Goal: Task Accomplishment & Management: Manage account settings

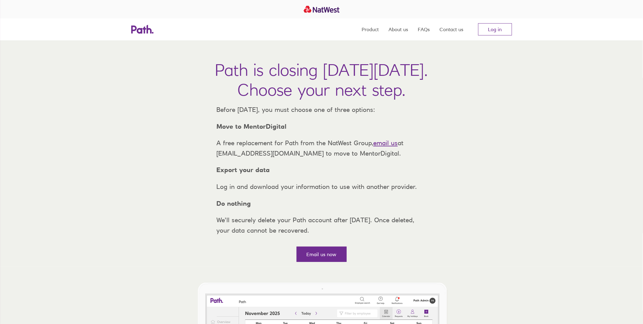
click at [493, 21] on nav "Product About us FAQs Contact us Log in" at bounding box center [437, 29] width 150 height 22
click at [492, 25] on link "Log in" at bounding box center [496, 29] width 34 height 12
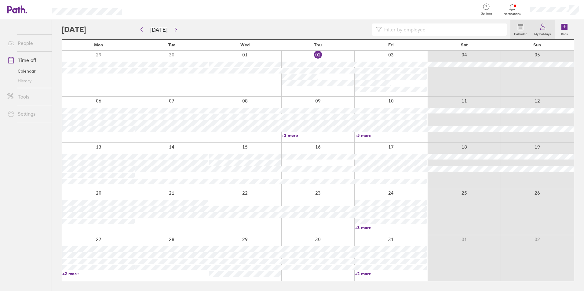
click at [541, 31] on label "My holidays" at bounding box center [542, 33] width 24 height 5
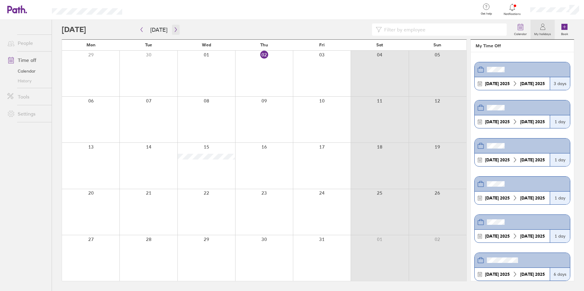
click at [175, 31] on icon "button" at bounding box center [176, 29] width 2 height 5
click at [173, 31] on icon "button" at bounding box center [175, 29] width 5 height 5
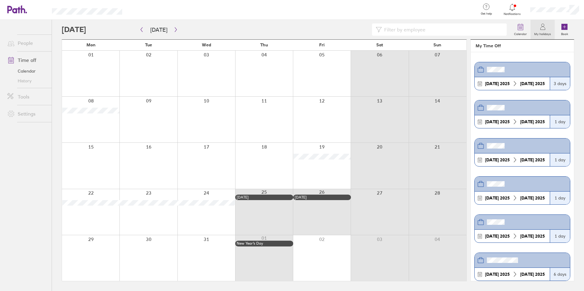
click at [92, 60] on div at bounding box center [90, 74] width 57 height 46
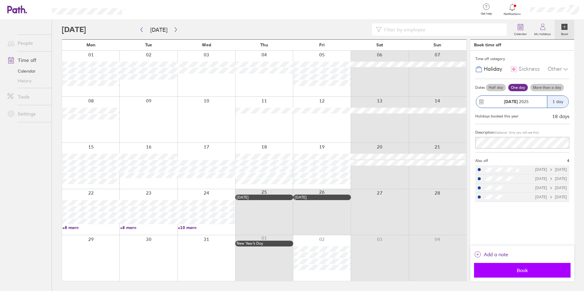
click at [529, 268] on span "Book" at bounding box center [522, 270] width 88 height 5
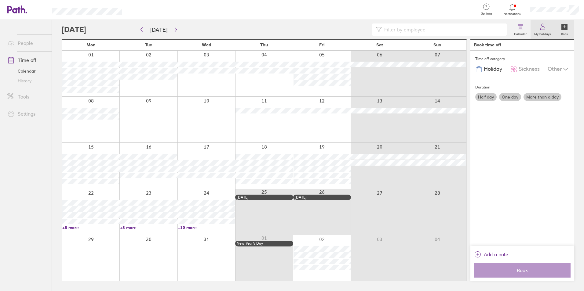
click at [545, 32] on label "My holidays" at bounding box center [542, 33] width 24 height 5
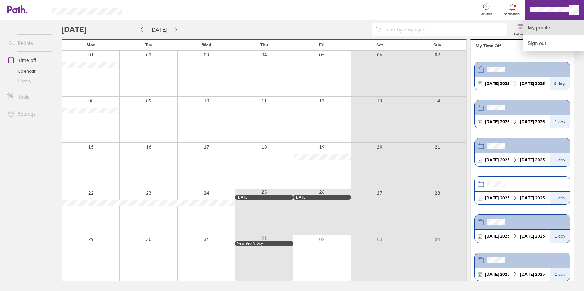
click at [537, 27] on link "My profile" at bounding box center [553, 28] width 61 height 16
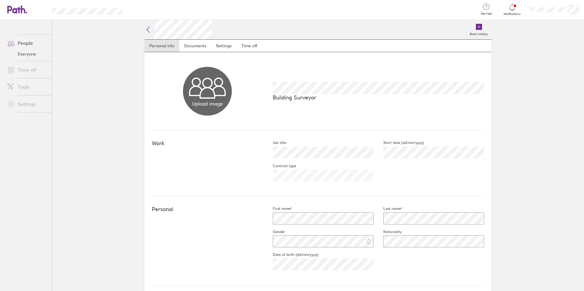
click at [30, 70] on link "Time off" at bounding box center [26, 70] width 49 height 12
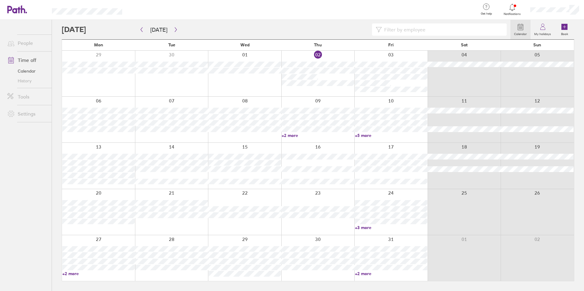
click at [27, 63] on link "Time off" at bounding box center [26, 60] width 49 height 12
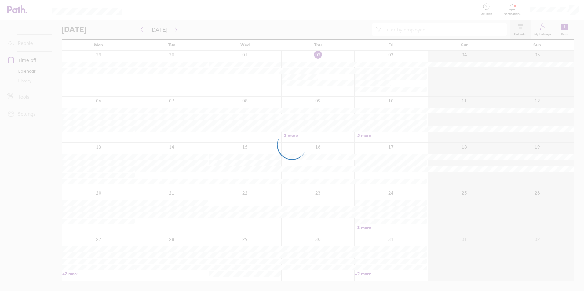
click at [27, 46] on div at bounding box center [292, 145] width 584 height 291
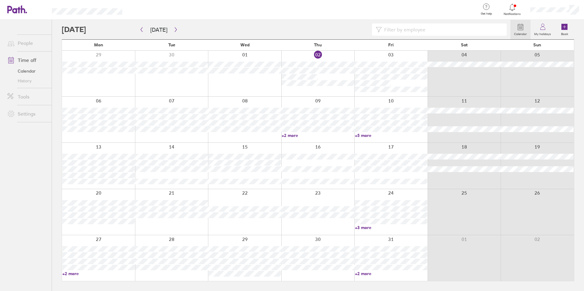
click at [27, 46] on link "People" at bounding box center [26, 43] width 49 height 12
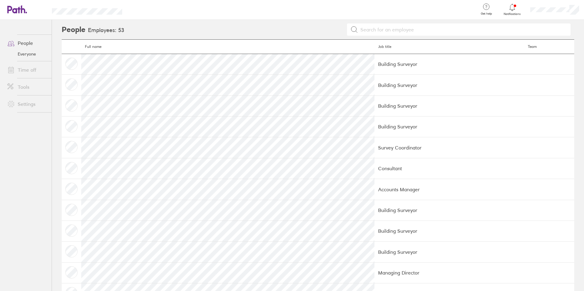
click at [33, 70] on link "Time off" at bounding box center [26, 70] width 49 height 12
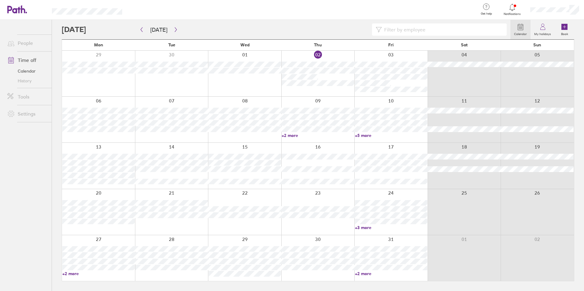
click at [27, 82] on link "History" at bounding box center [26, 81] width 49 height 10
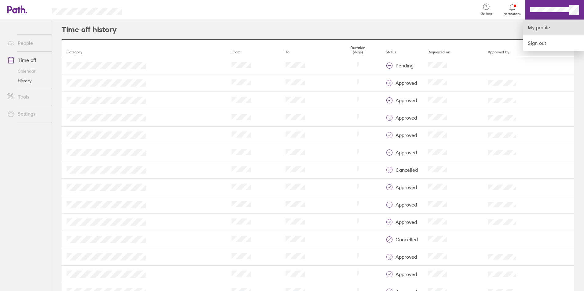
click at [537, 26] on link "My profile" at bounding box center [553, 28] width 61 height 16
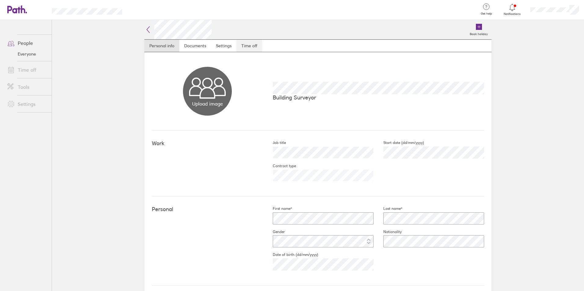
click at [251, 41] on link "Time off" at bounding box center [249, 46] width 26 height 12
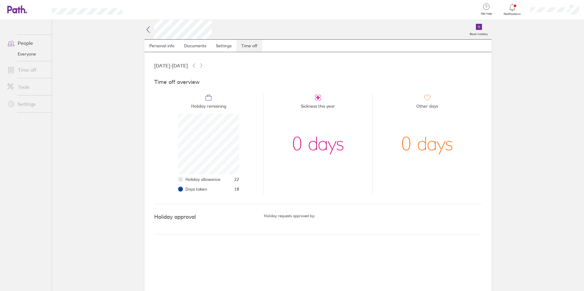
scroll to position [61, 61]
click at [31, 70] on link "Time off" at bounding box center [26, 70] width 49 height 12
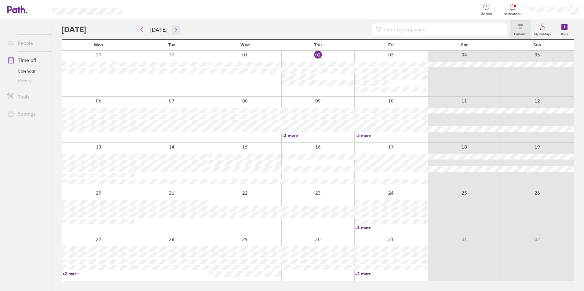
click at [175, 29] on icon "button" at bounding box center [176, 29] width 2 height 5
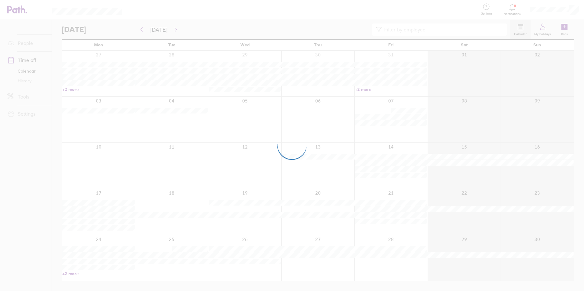
click at [174, 29] on div at bounding box center [292, 145] width 584 height 291
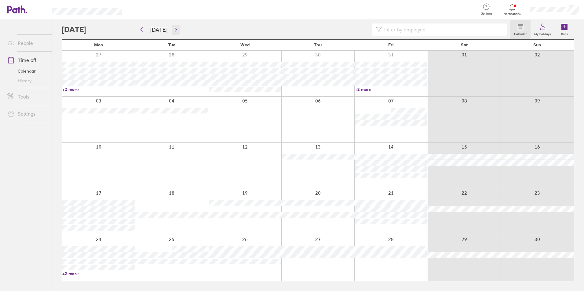
click at [175, 29] on icon "button" at bounding box center [176, 29] width 2 height 5
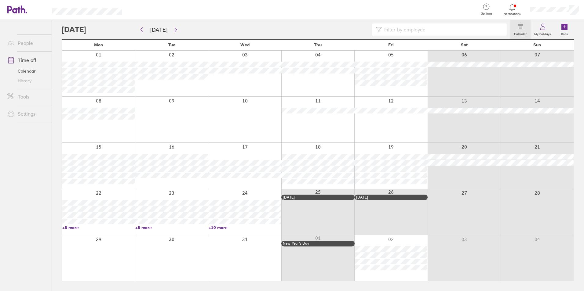
click at [316, 186] on div at bounding box center [317, 166] width 73 height 46
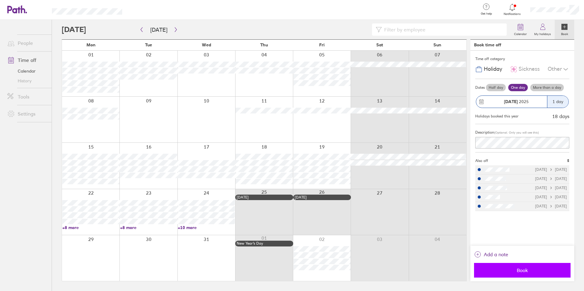
click at [493, 267] on button "Book" at bounding box center [522, 270] width 97 height 15
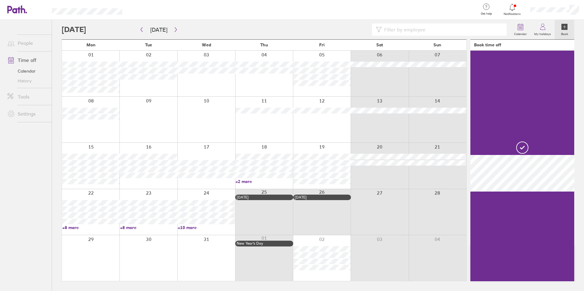
click at [251, 180] on link "+2 more" at bounding box center [263, 181] width 57 height 5
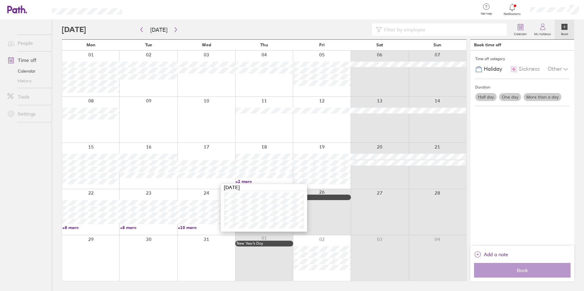
click at [326, 89] on div at bounding box center [322, 74] width 58 height 46
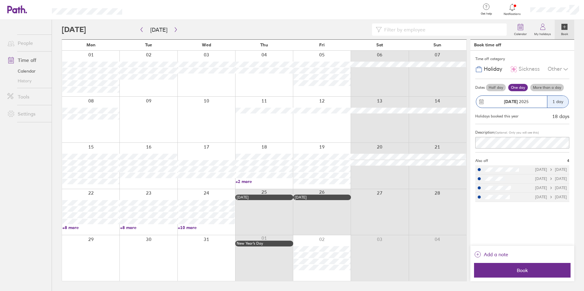
click at [324, 89] on div at bounding box center [322, 74] width 58 height 46
click at [526, 269] on span "Book" at bounding box center [522, 270] width 88 height 5
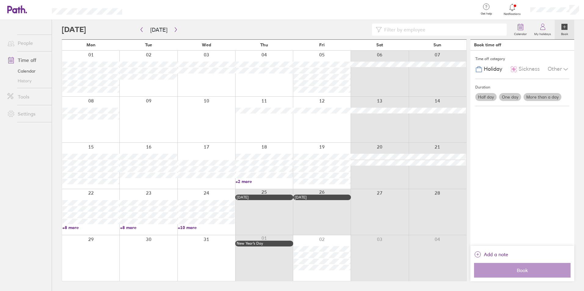
click at [319, 133] on div at bounding box center [322, 120] width 58 height 46
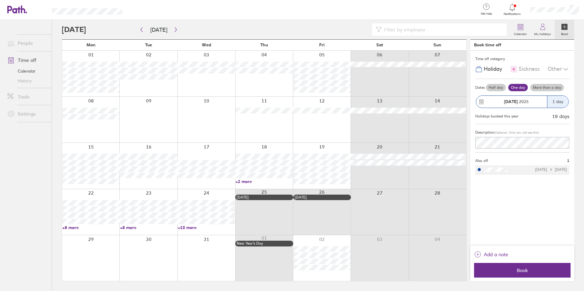
click at [557, 70] on div "Other" at bounding box center [559, 70] width 22 height 12
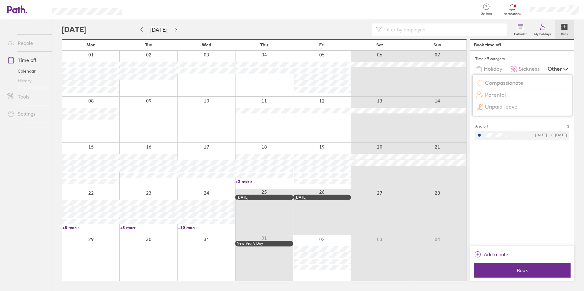
click at [498, 70] on span "Holiday" at bounding box center [493, 69] width 18 height 6
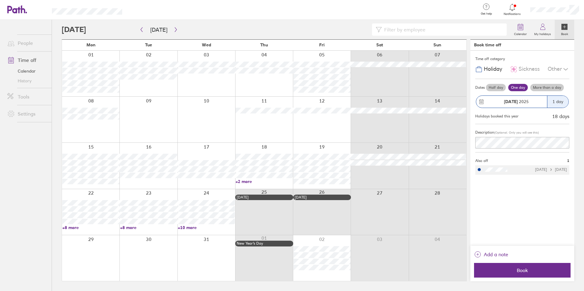
click at [321, 129] on div at bounding box center [322, 120] width 58 height 46
click at [513, 266] on button "Book" at bounding box center [522, 270] width 97 height 15
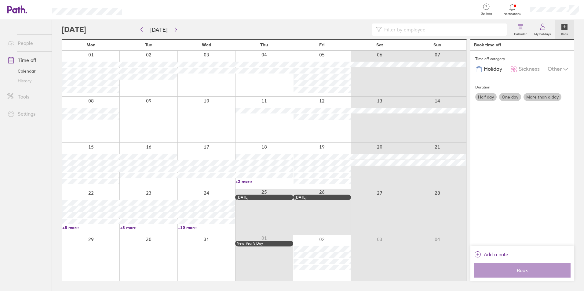
click at [221, 152] on div at bounding box center [206, 166] width 58 height 46
click at [222, 151] on div at bounding box center [206, 166] width 58 height 46
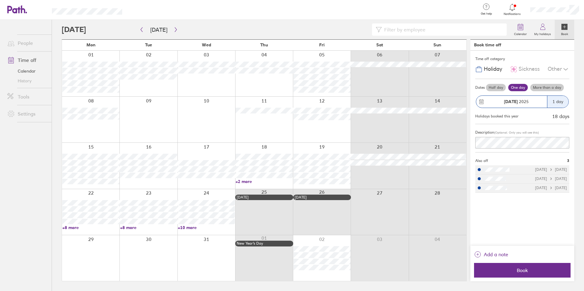
click at [209, 157] on div at bounding box center [206, 166] width 58 height 46
click at [534, 273] on span "Book" at bounding box center [522, 270] width 88 height 5
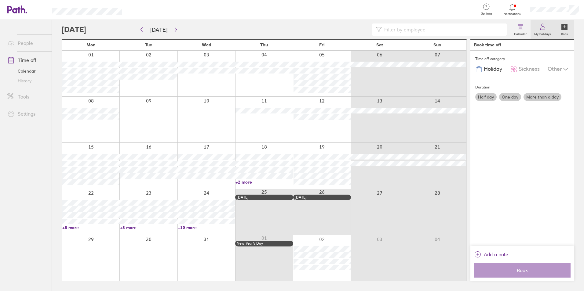
click at [539, 30] on icon at bounding box center [542, 26] width 7 height 7
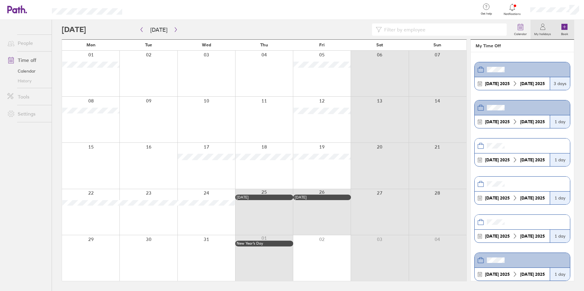
click at [563, 33] on label "Book" at bounding box center [564, 33] width 14 height 5
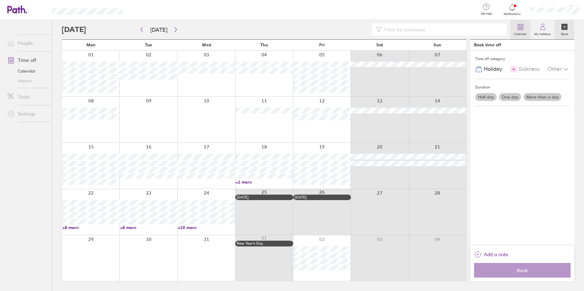
click at [514, 28] on link "Calendar" at bounding box center [520, 30] width 20 height 20
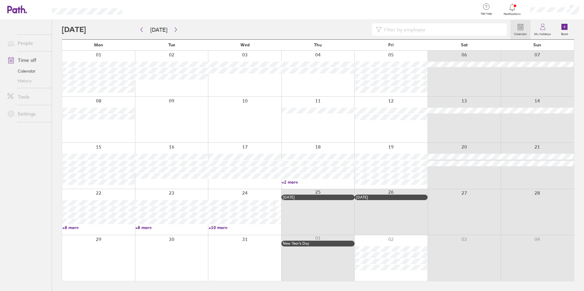
click at [21, 78] on link "History" at bounding box center [26, 81] width 49 height 10
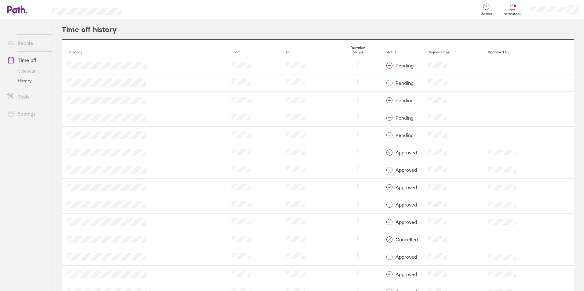
click at [33, 69] on link "Calendar" at bounding box center [26, 71] width 49 height 10
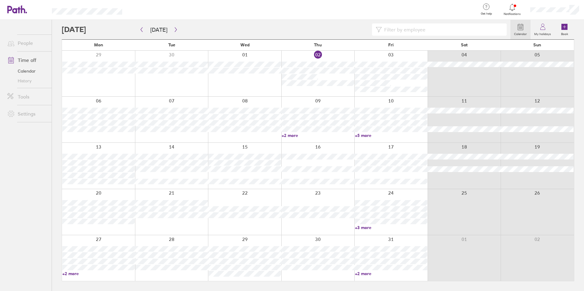
click at [525, 30] on link "Calendar" at bounding box center [520, 30] width 20 height 20
click at [547, 30] on link "My holidays" at bounding box center [542, 30] width 24 height 20
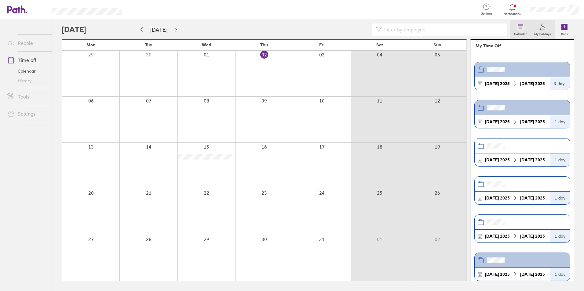
click at [520, 24] on icon at bounding box center [520, 26] width 5 height 5
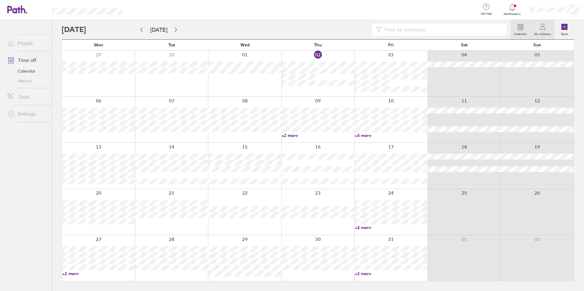
click at [552, 29] on link "My holidays" at bounding box center [542, 30] width 24 height 20
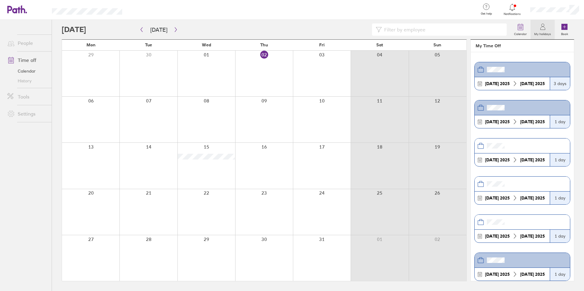
click at [514, 8] on icon at bounding box center [511, 7] width 7 height 7
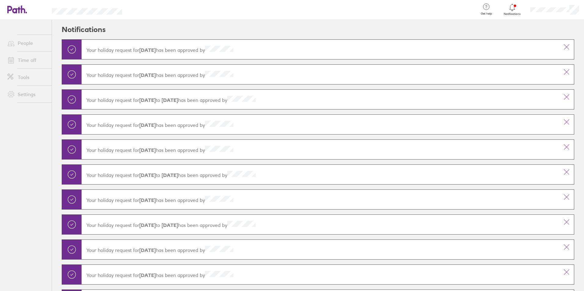
click at [28, 60] on link "Time off" at bounding box center [26, 60] width 49 height 12
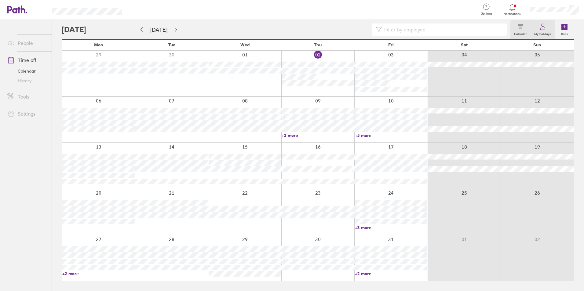
click at [541, 31] on label "My holidays" at bounding box center [542, 33] width 24 height 5
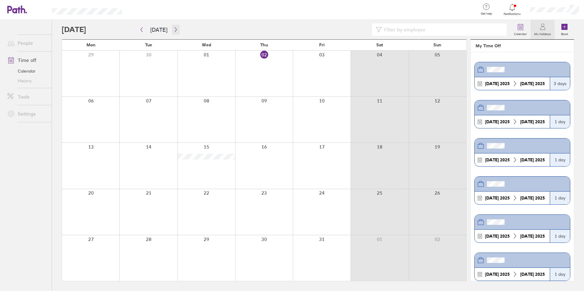
click at [173, 30] on icon "button" at bounding box center [175, 29] width 5 height 5
click at [175, 32] on button "button" at bounding box center [176, 30] width 8 height 10
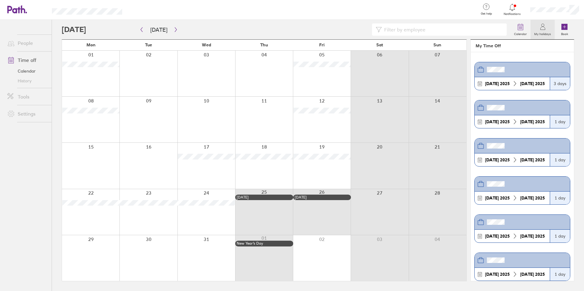
click at [505, 8] on div at bounding box center [512, 7] width 20 height 9
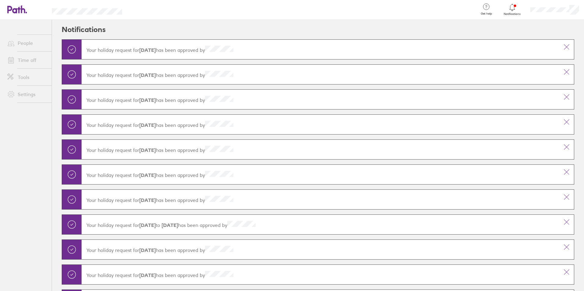
click at [33, 48] on link "People" at bounding box center [26, 43] width 49 height 12
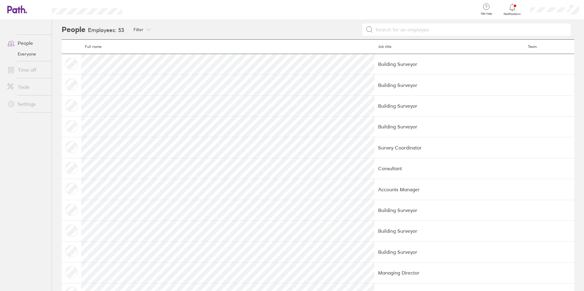
click at [25, 71] on link "Time off" at bounding box center [26, 70] width 49 height 12
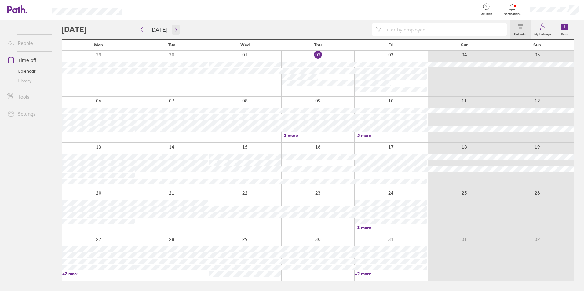
click at [172, 31] on button "button" at bounding box center [176, 30] width 8 height 10
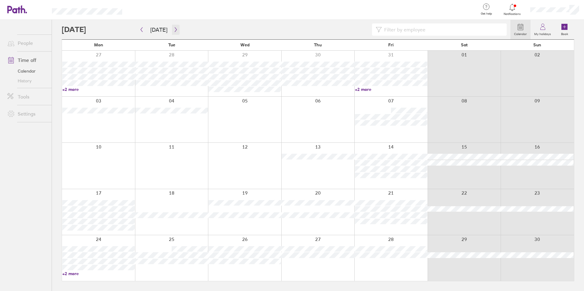
click at [173, 31] on icon "button" at bounding box center [175, 29] width 5 height 5
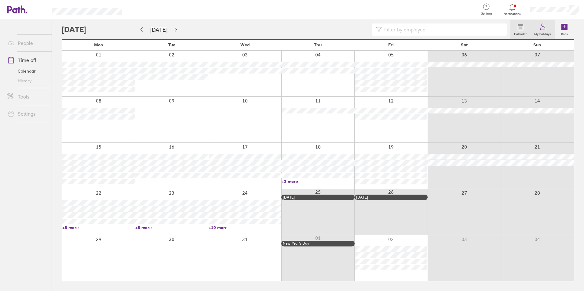
click at [541, 32] on label "My holidays" at bounding box center [542, 33] width 24 height 5
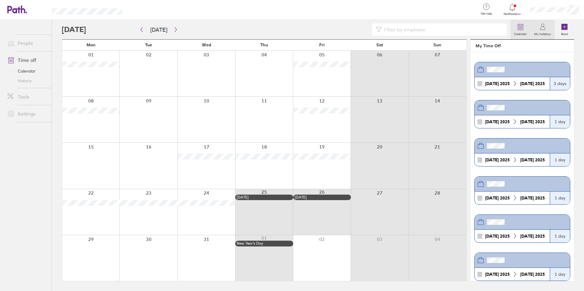
click at [525, 28] on link "Calendar" at bounding box center [520, 30] width 20 height 20
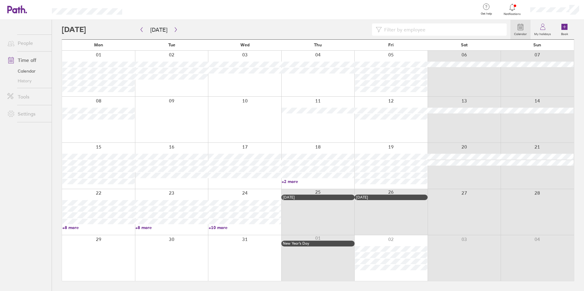
click at [29, 82] on link "History" at bounding box center [26, 81] width 49 height 10
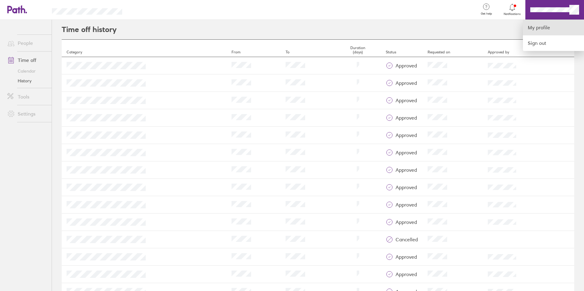
click at [540, 25] on link "My profile" at bounding box center [553, 28] width 61 height 16
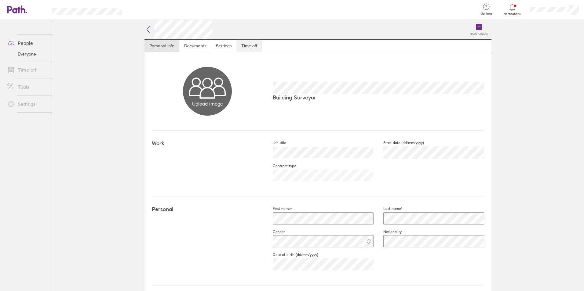
click at [245, 49] on link "Time off" at bounding box center [249, 46] width 26 height 12
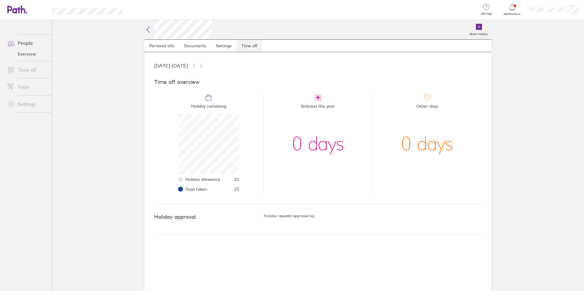
scroll to position [61, 61]
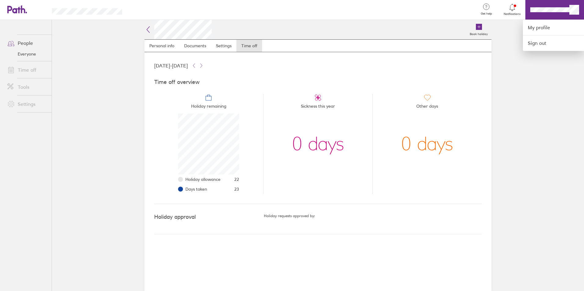
click at [212, 45] on div at bounding box center [292, 145] width 584 height 291
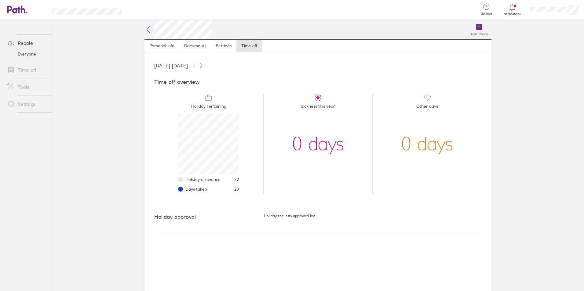
click at [204, 66] on icon at bounding box center [201, 65] width 5 height 5
click at [196, 64] on icon at bounding box center [193, 65] width 5 height 5
click at [204, 64] on icon at bounding box center [201, 65] width 5 height 5
click at [196, 64] on icon at bounding box center [193, 65] width 5 height 5
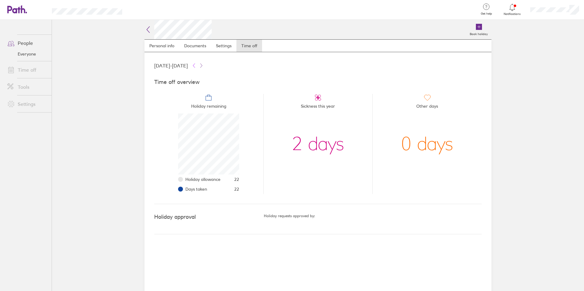
click at [196, 64] on icon at bounding box center [193, 65] width 5 height 5
click at [205, 65] on button at bounding box center [201, 65] width 7 height 7
click at [196, 65] on icon at bounding box center [193, 65] width 5 height 5
click at [202, 65] on icon at bounding box center [201, 66] width 2 height 4
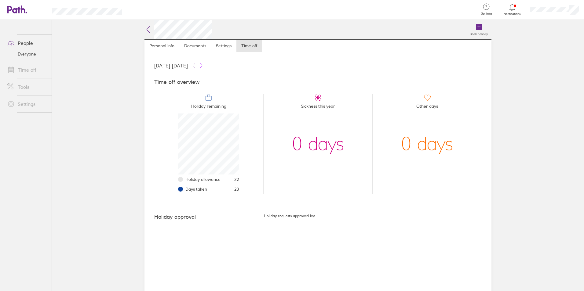
click at [202, 65] on icon at bounding box center [201, 66] width 2 height 4
click at [196, 64] on icon at bounding box center [193, 65] width 5 height 5
click at [32, 43] on link "People" at bounding box center [26, 43] width 49 height 12
